Goal: Transaction & Acquisition: Book appointment/travel/reservation

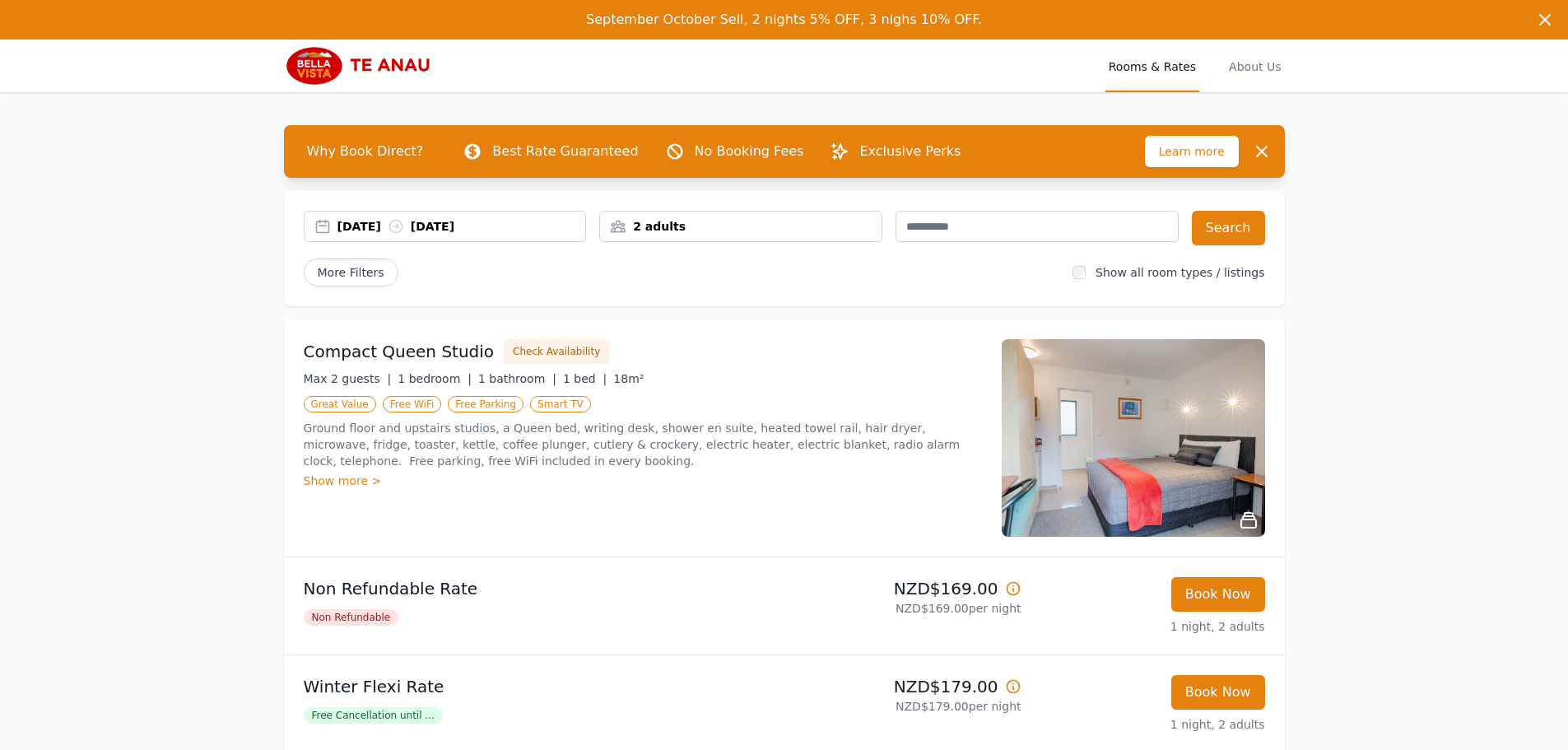
click at [374, 230] on div "[DATE] [DATE]" at bounding box center [461, 226] width 249 height 17
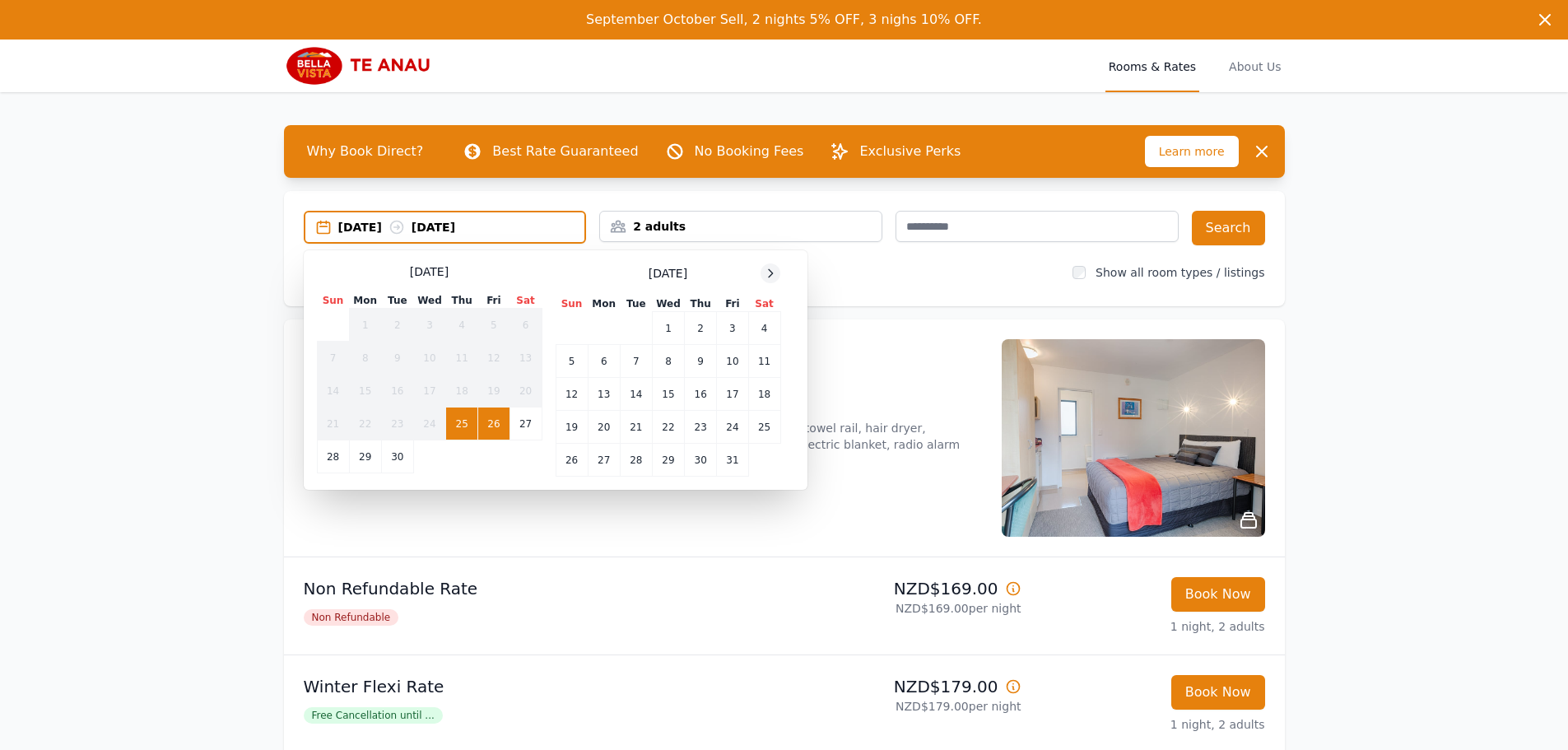
click at [769, 274] on icon at bounding box center [771, 273] width 13 height 13
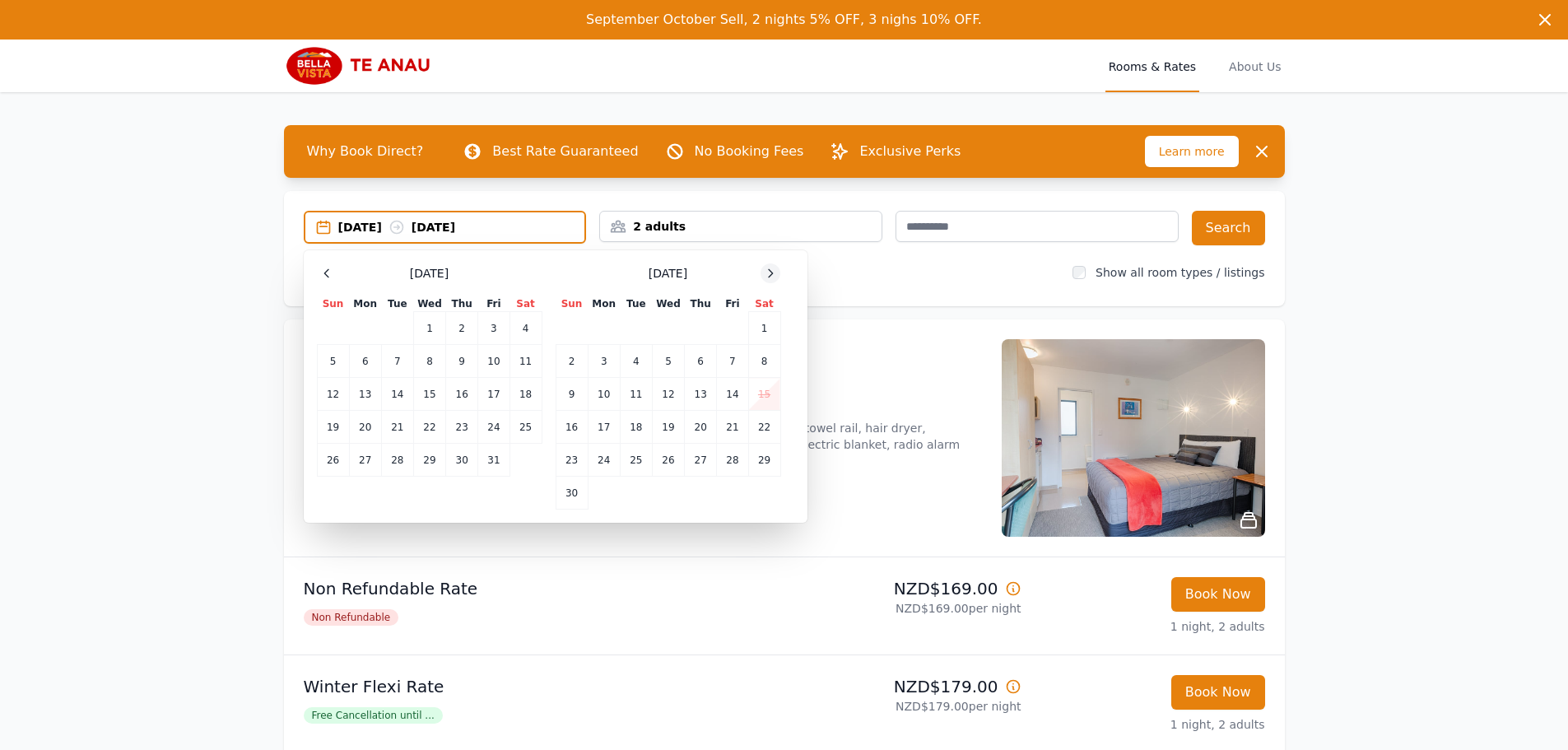
click at [769, 274] on icon at bounding box center [771, 273] width 13 height 13
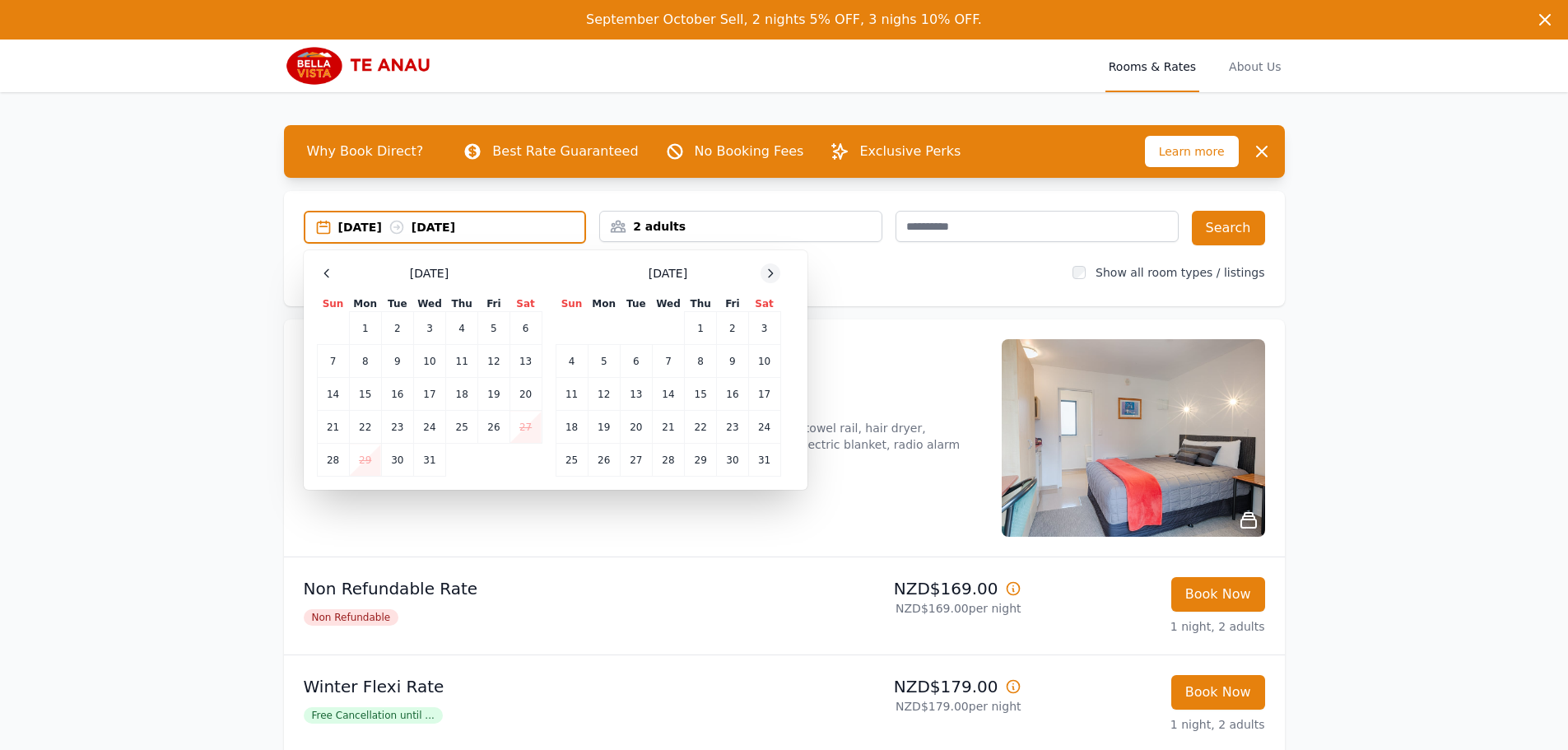
click at [769, 274] on icon at bounding box center [771, 273] width 13 height 13
click at [362, 400] on td "16" at bounding box center [365, 395] width 32 height 33
click at [452, 390] on td "19" at bounding box center [462, 395] width 32 height 33
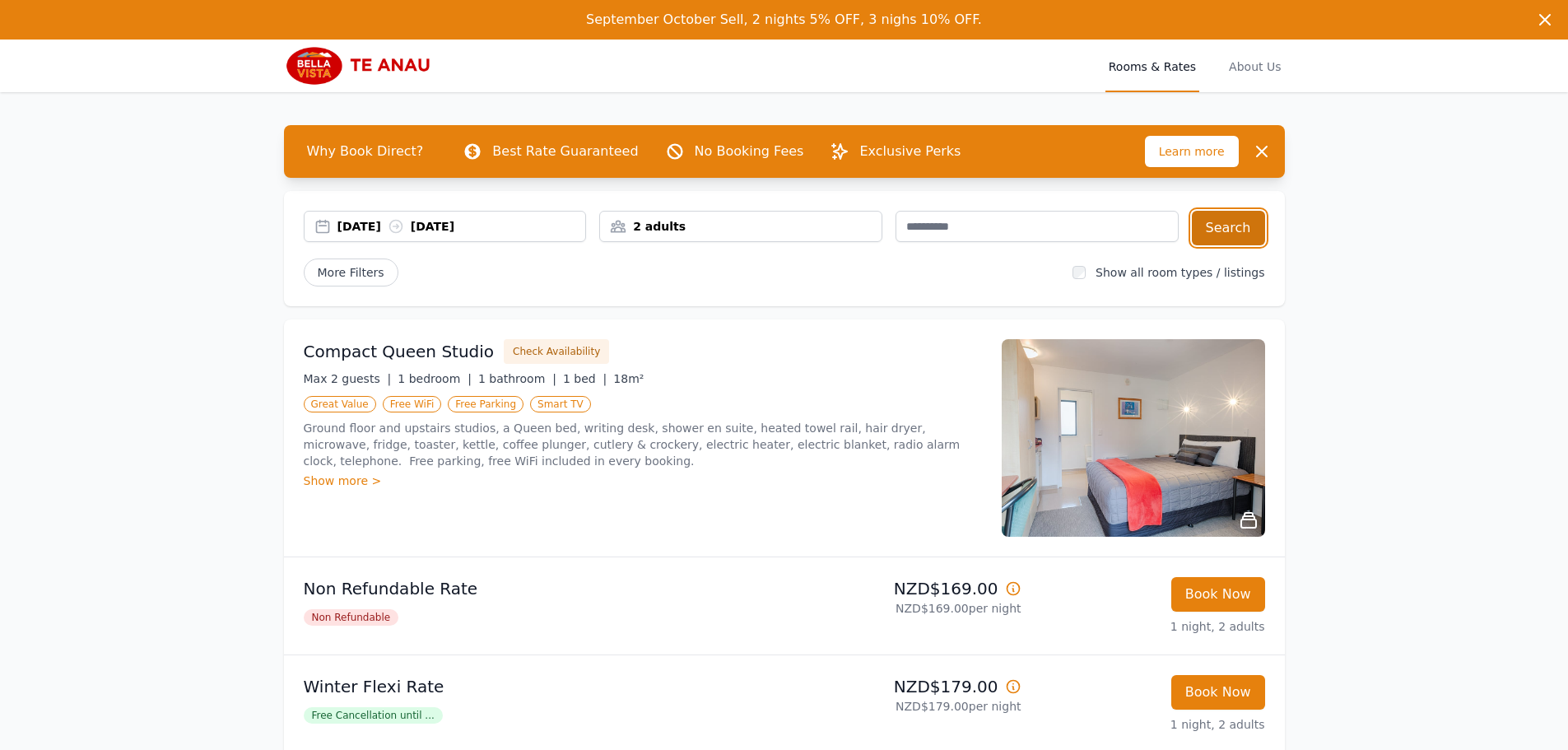
click at [1248, 242] on button "Search" at bounding box center [1228, 228] width 73 height 35
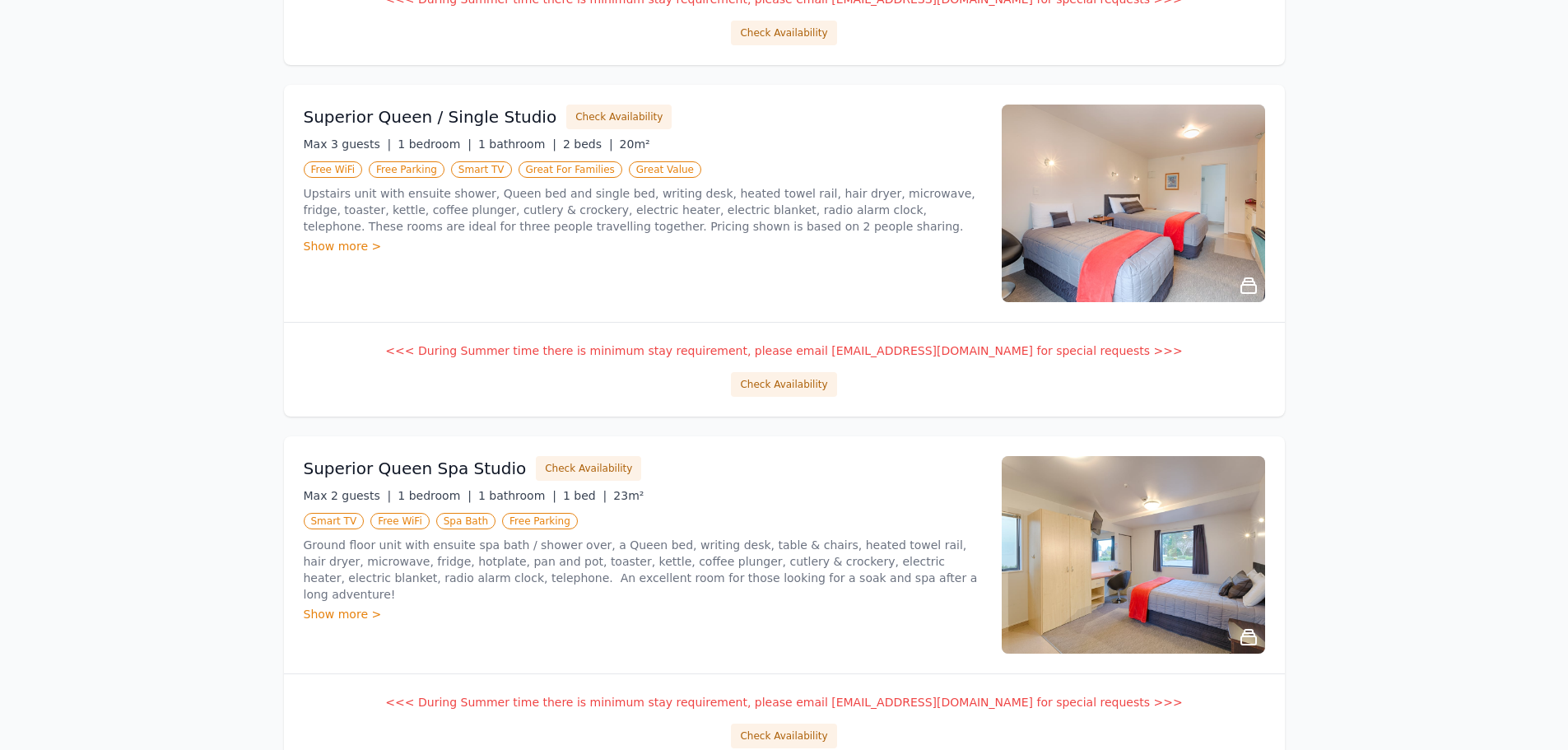
scroll to position [1482, 0]
